Goal: Complete application form

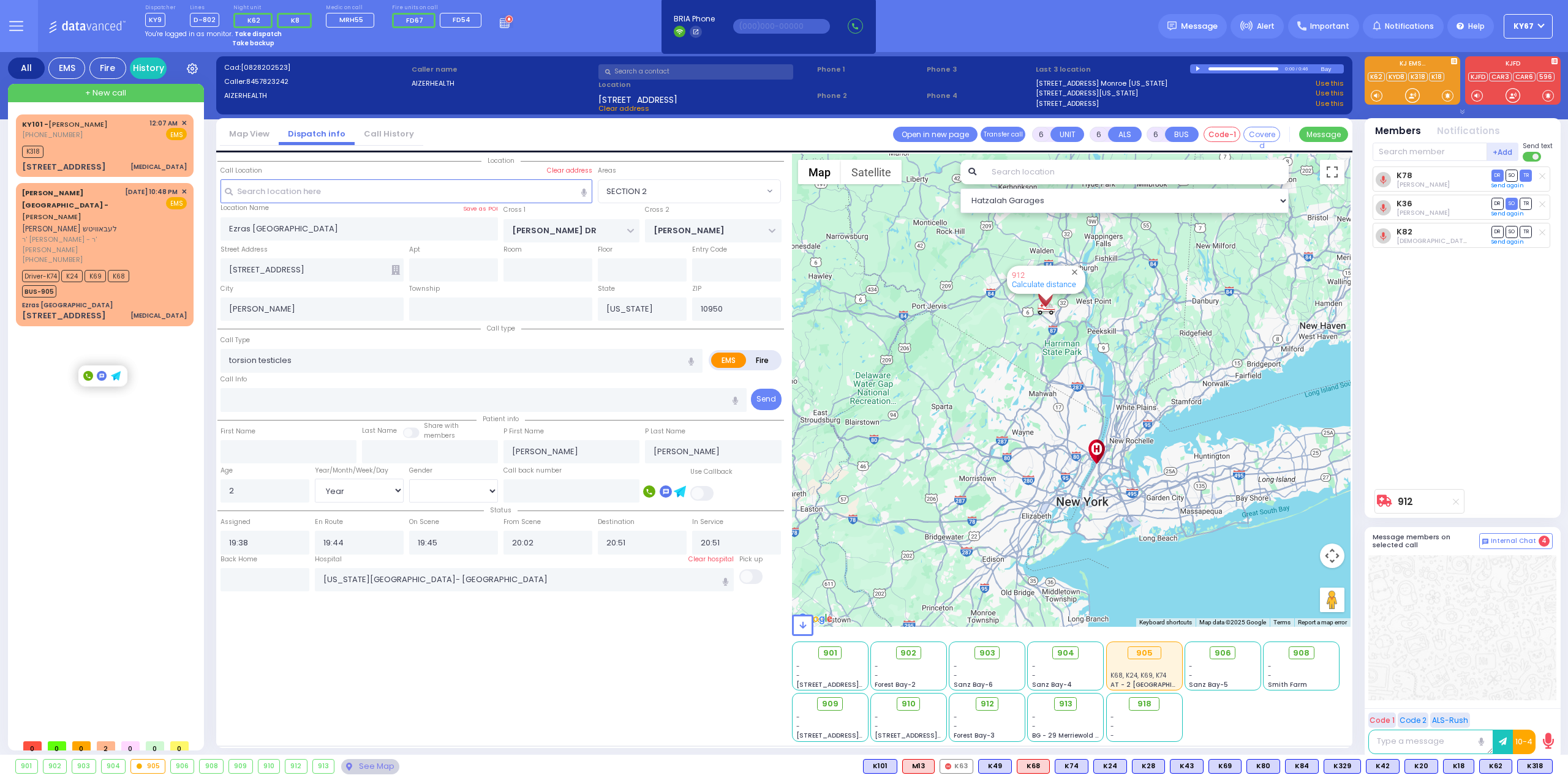
select select "SECTION 2"
select select "Year"
select select "[DEMOGRAPHIC_DATA]"
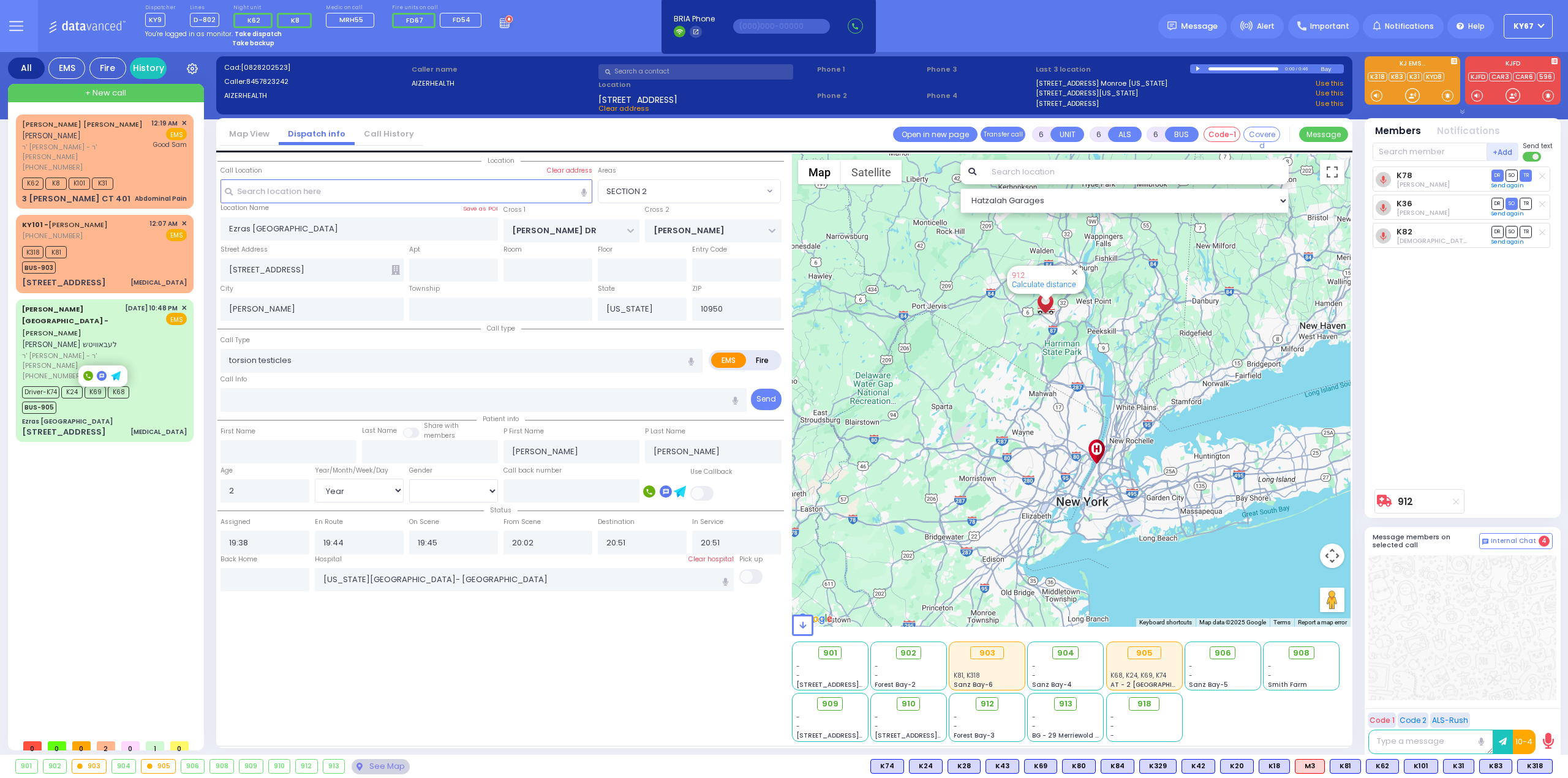
select select "SECTION 2"
select select "Year"
select select "[DEMOGRAPHIC_DATA]"
